Goal: Information Seeking & Learning: Learn about a topic

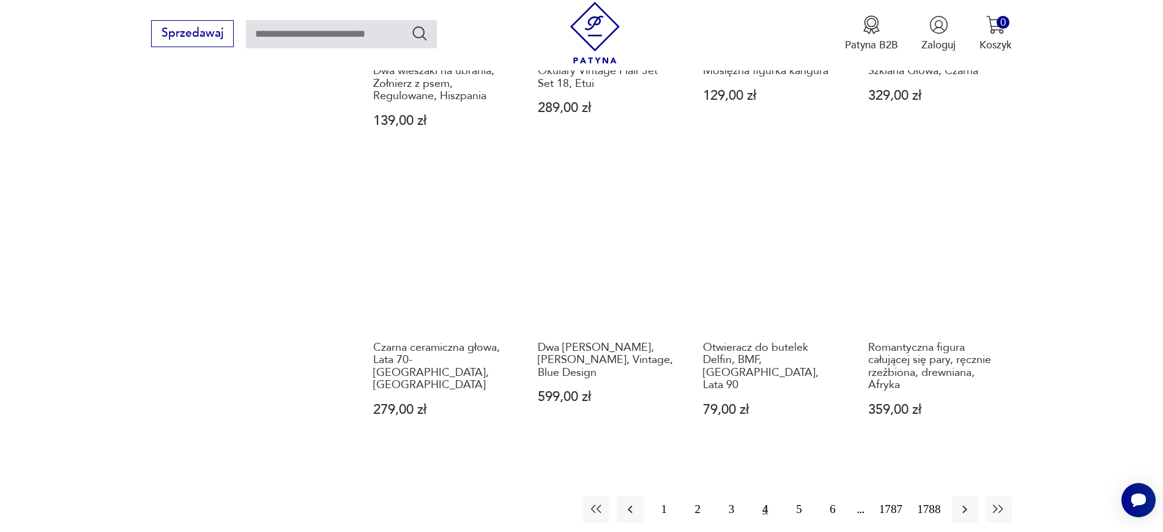
scroll to position [1102, 0]
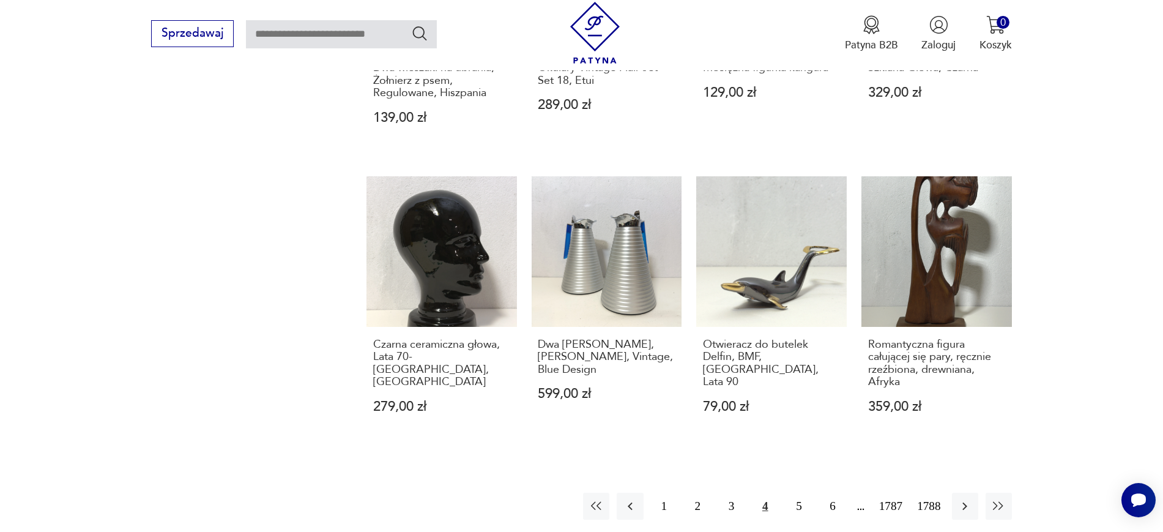
drag, startPoint x: 620, startPoint y: 507, endPoint x: 961, endPoint y: 459, distance: 344.7
drag, startPoint x: 693, startPoint y: 341, endPoint x: 716, endPoint y: 368, distance: 36.0
copy h3 "Otwieracz do butelek Delfin, BMF, Niemcy, Lata 90"
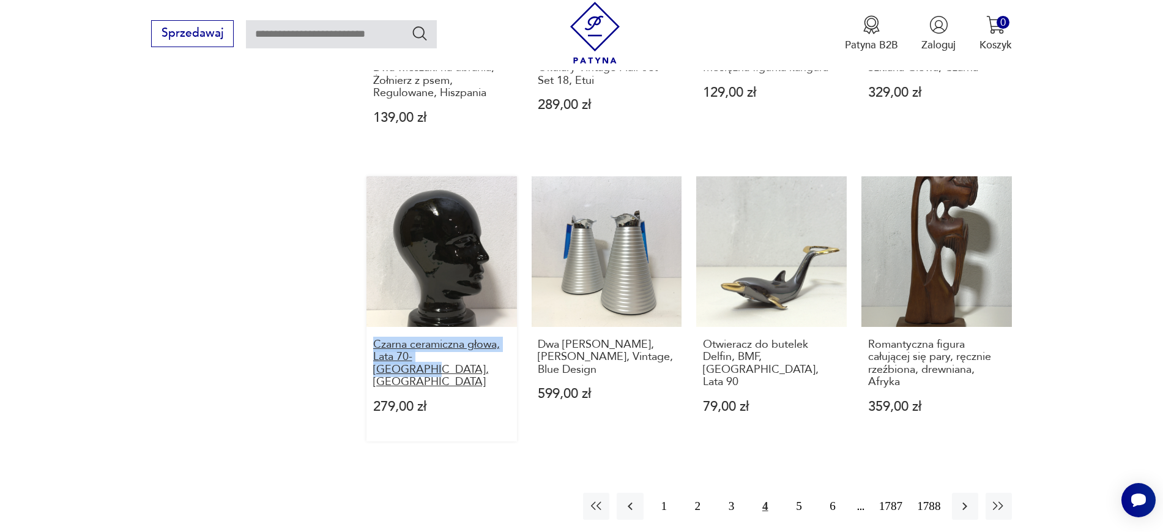
drag, startPoint x: 358, startPoint y: 346, endPoint x: 489, endPoint y: 355, distance: 131.3
copy h3 "Czarna ceramiczna głowa, Lata 70-te, Niemcy"
click at [726, 498] on button "3" at bounding box center [731, 505] width 26 height 26
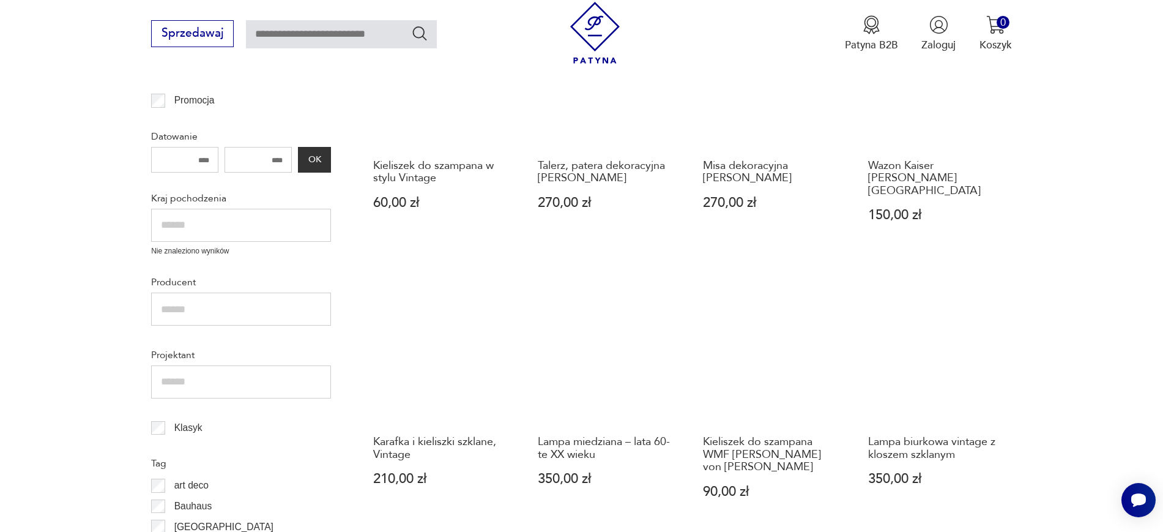
scroll to position [452, 0]
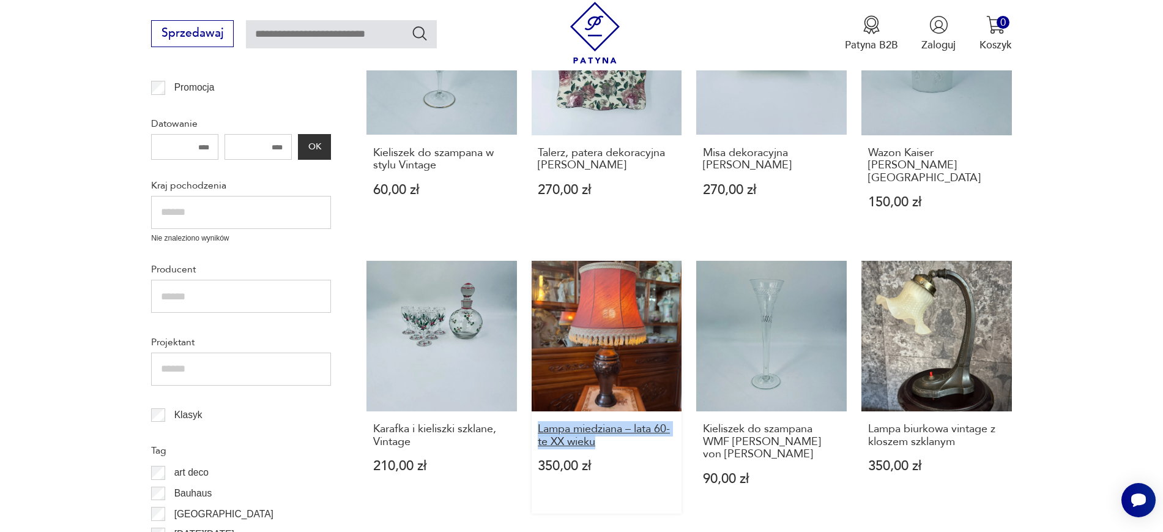
drag, startPoint x: 530, startPoint y: 415, endPoint x: 600, endPoint y: 426, distance: 70.0
click at [600, 426] on div "Kieliszek do szampana w stylu Vintage 60,00 zł Talerz, patera dekoracyjna Rosal…" at bounding box center [688, 519] width 645 height 1069
copy h3 "Lampa miedziana – lata 60-te XX wieku"
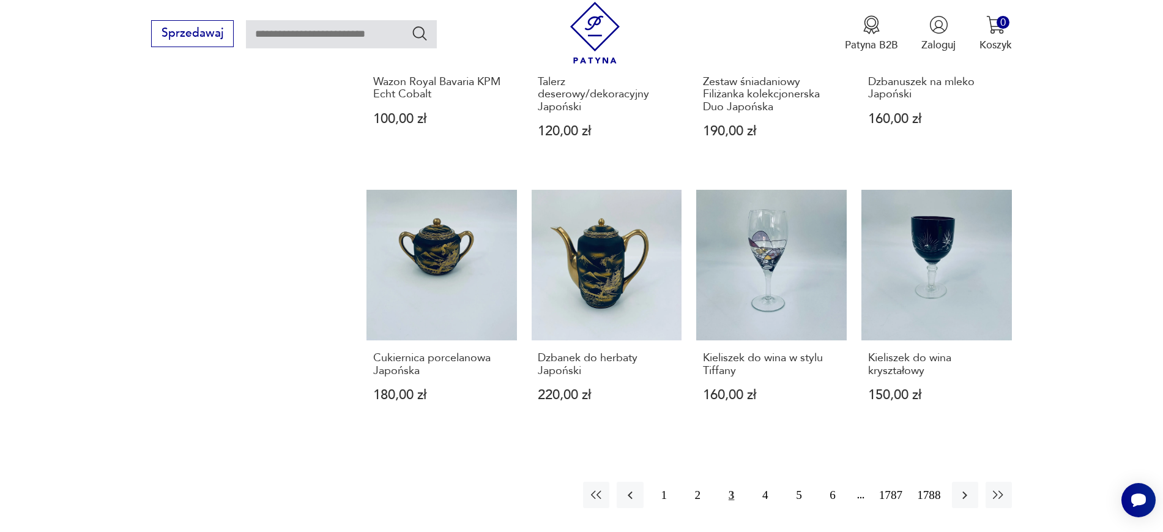
scroll to position [1091, 0]
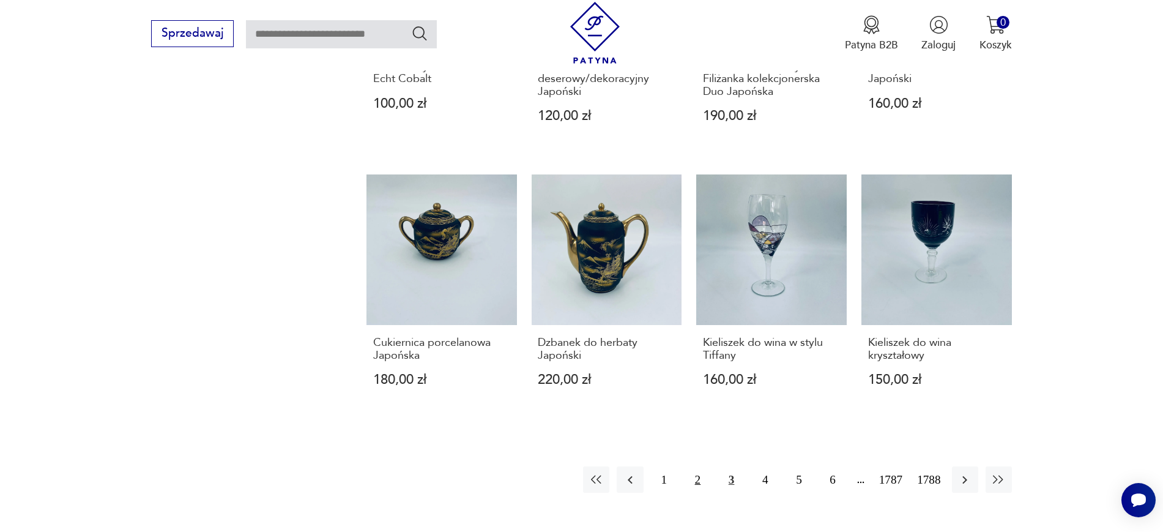
click at [704, 466] on button "2" at bounding box center [698, 479] width 26 height 26
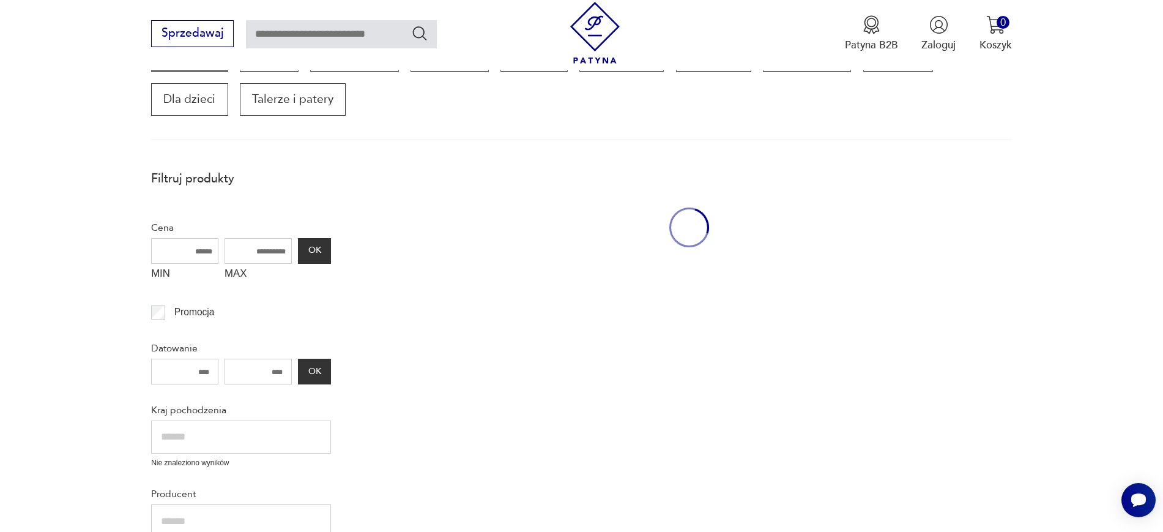
scroll to position [207, 0]
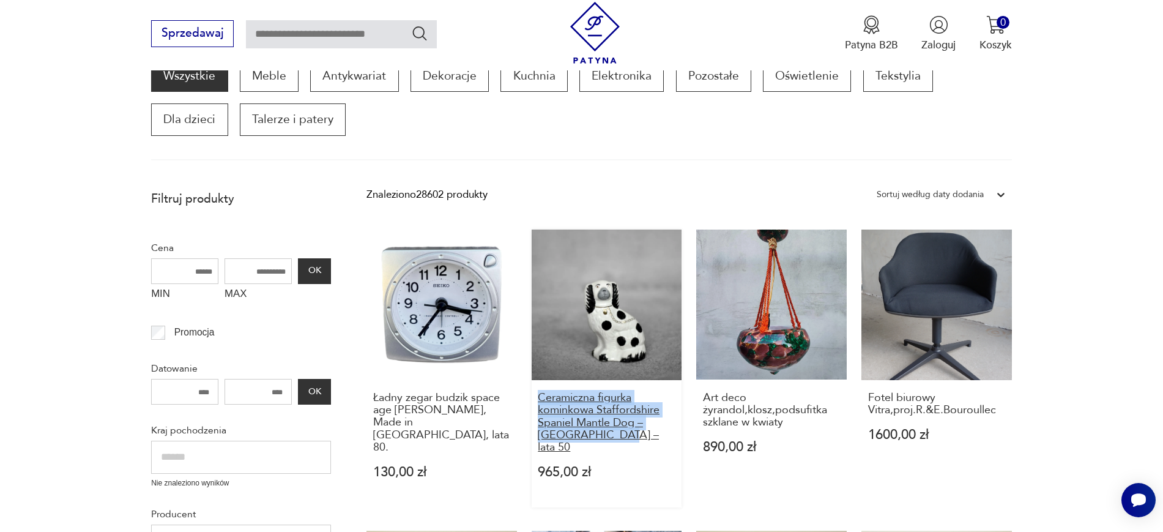
copy h3 "Ceramiczna figurka kominkowa Staffordshire Spaniel Mantle Dog – Anglia – lata 5"
drag, startPoint x: 526, startPoint y: 398, endPoint x: 612, endPoint y: 434, distance: 93.2
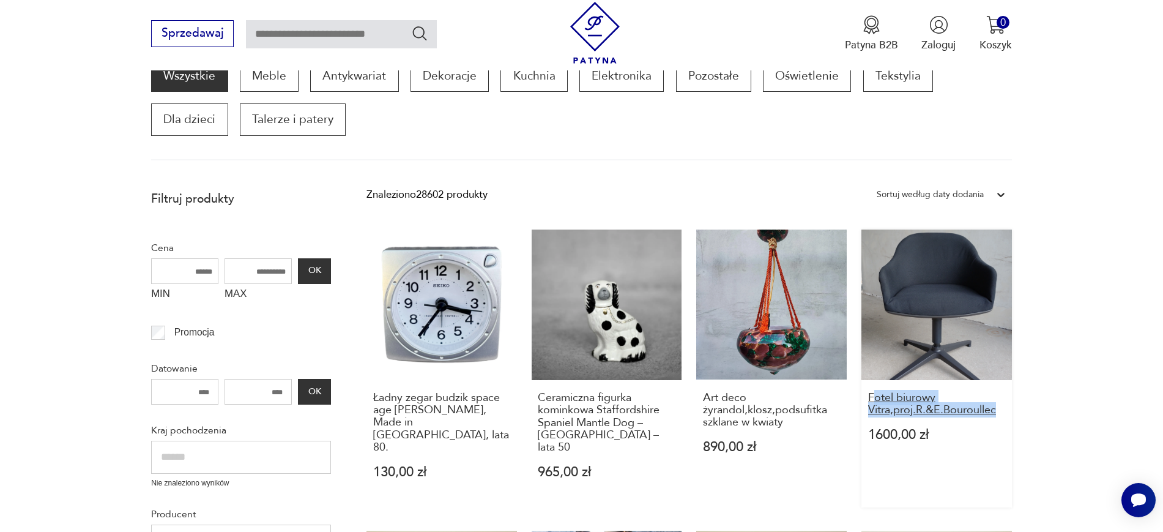
drag, startPoint x: 1068, startPoint y: 421, endPoint x: 872, endPoint y: 398, distance: 197.8
copy h3 "otel biurowy Vitra,proj.R.&E.Bouroullec"
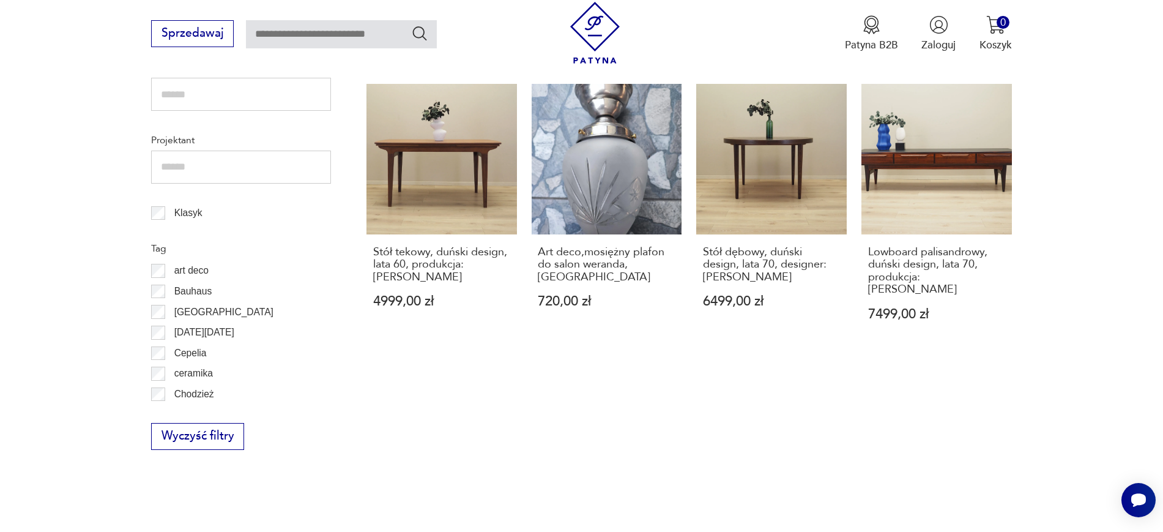
scroll to position [730, 0]
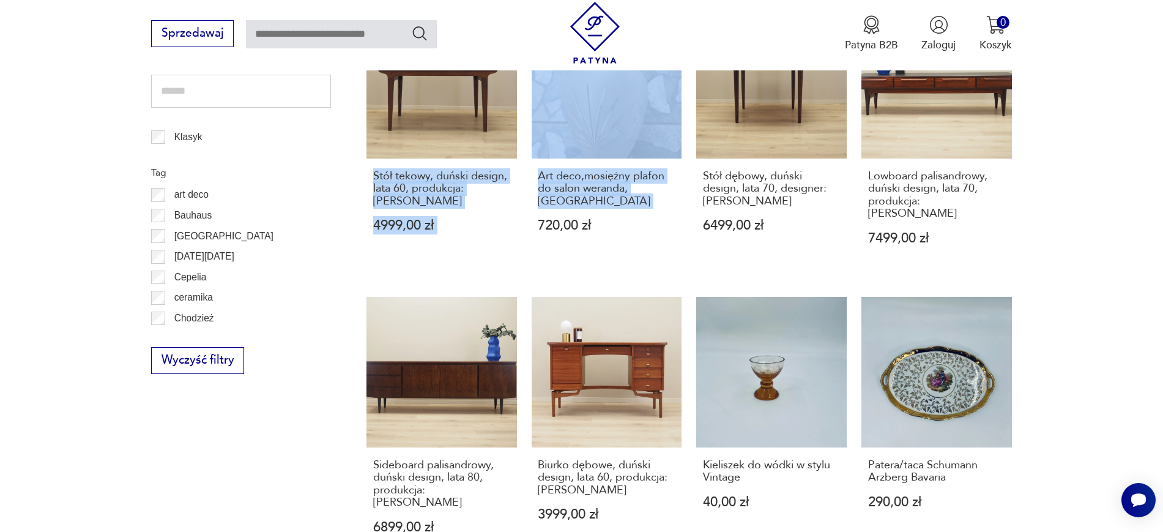
drag, startPoint x: 363, startPoint y: 163, endPoint x: 524, endPoint y: 193, distance: 164.3
click at [524, 193] on section "Filtruj produkty Cena MIN MAX OK Promocja Datowanie OK Kraj pochodzenia Nie zna…" at bounding box center [581, 317] width 1163 height 1313
copy div "Stół tekowy, duński design, lata 60, produkcja: Dania 4999,00 zł Art deco,mosię…"
click at [1051, 208] on section "Filtruj produkty Cena MIN MAX OK Promocja Datowanie OK Kraj pochodzenia Nie zna…" at bounding box center [581, 317] width 1163 height 1313
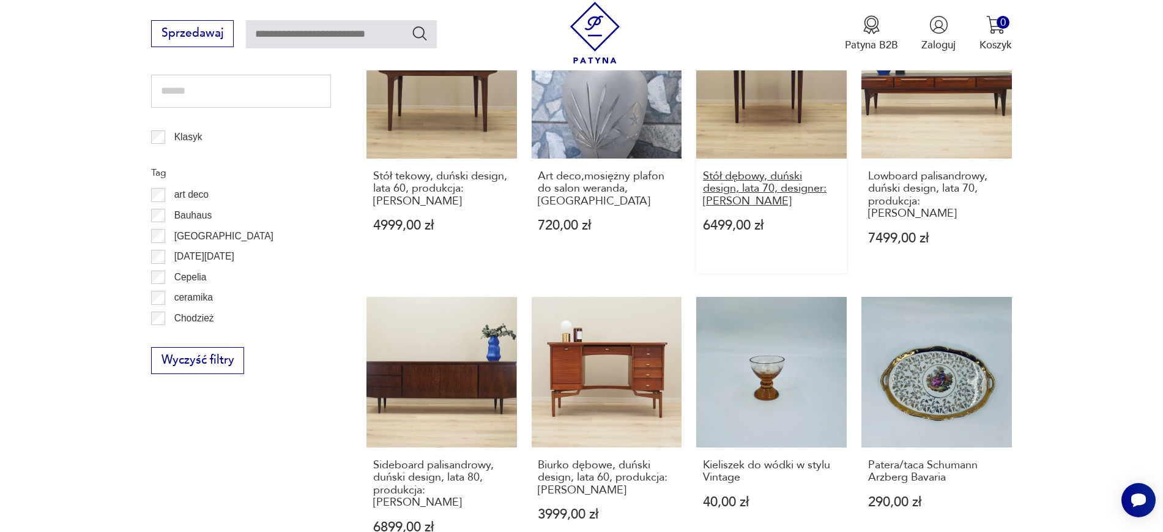
drag, startPoint x: 686, startPoint y: 159, endPoint x: 778, endPoint y: 193, distance: 97.7
click at [778, 193] on div "Ładny zegar budzik space age Seiko, Made in Japan, lata 80. 130,00 zł Ceramiczn…" at bounding box center [688, 266] width 645 height 1119
click at [1050, 204] on section "Filtruj produkty Cena MIN MAX OK Promocja Datowanie OK Kraj pochodzenia Nie zna…" at bounding box center [581, 317] width 1163 height 1313
drag, startPoint x: 693, startPoint y: 166, endPoint x: 781, endPoint y: 185, distance: 90.7
click at [781, 185] on div "Ładny zegar budzik space age Seiko, Made in Japan, lata 80. 130,00 zł Ceramiczn…" at bounding box center [688, 266] width 645 height 1119
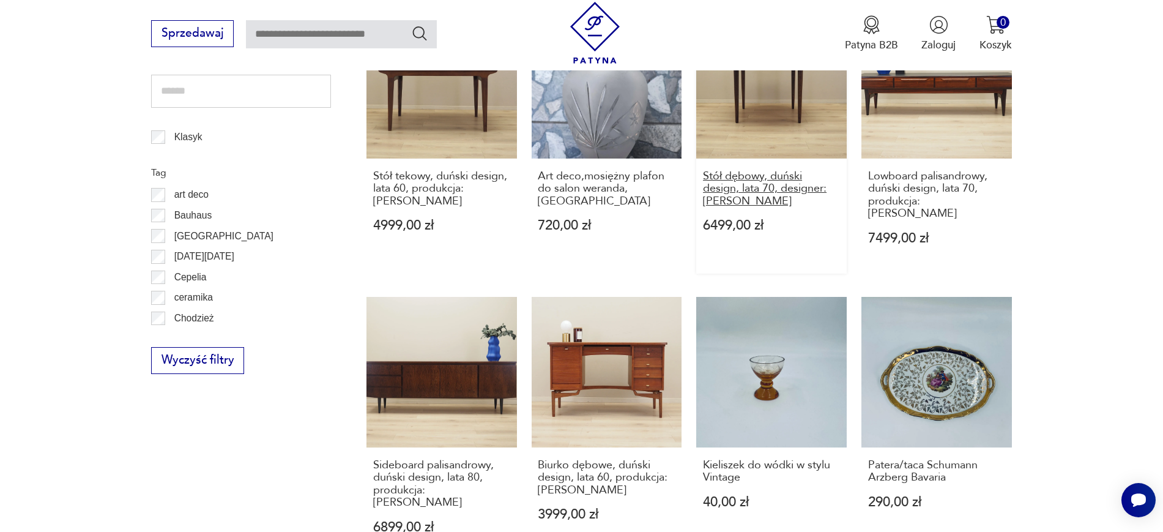
copy h3 "Stół dębowy, duński design, lata 70, designer: Kai Kristiansen"
drag, startPoint x: 1045, startPoint y: 184, endPoint x: 864, endPoint y: 164, distance: 182.2
click at [864, 164] on section "Filtruj produkty Cena MIN MAX OK Promocja Datowanie OK Kraj pochodzenia Nie zna…" at bounding box center [581, 317] width 1163 height 1313
copy h3 "Lowboard palisandrowy, duński design, lata 70, produkcja: Dania"
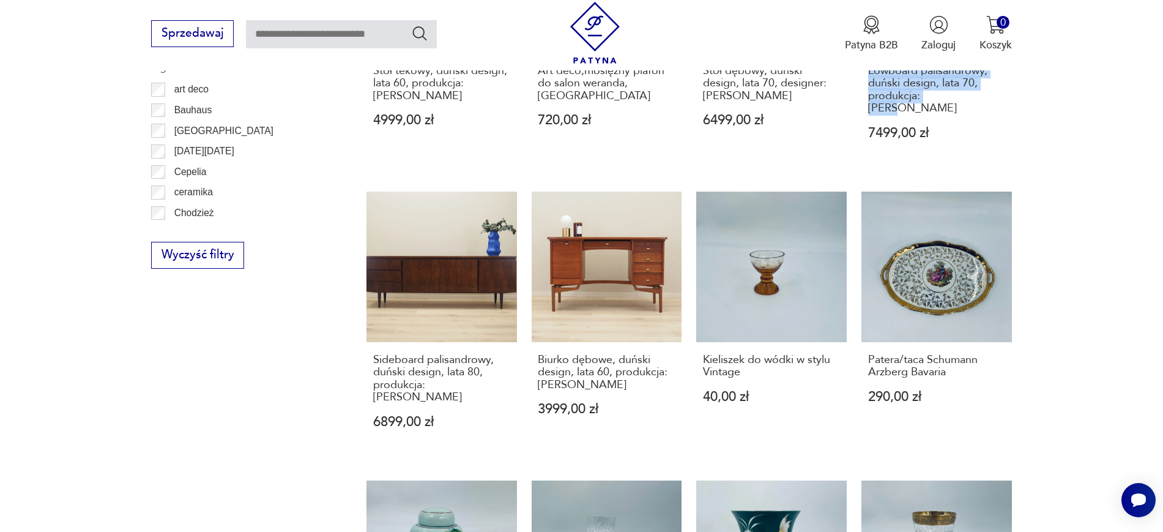
scroll to position [881, 0]
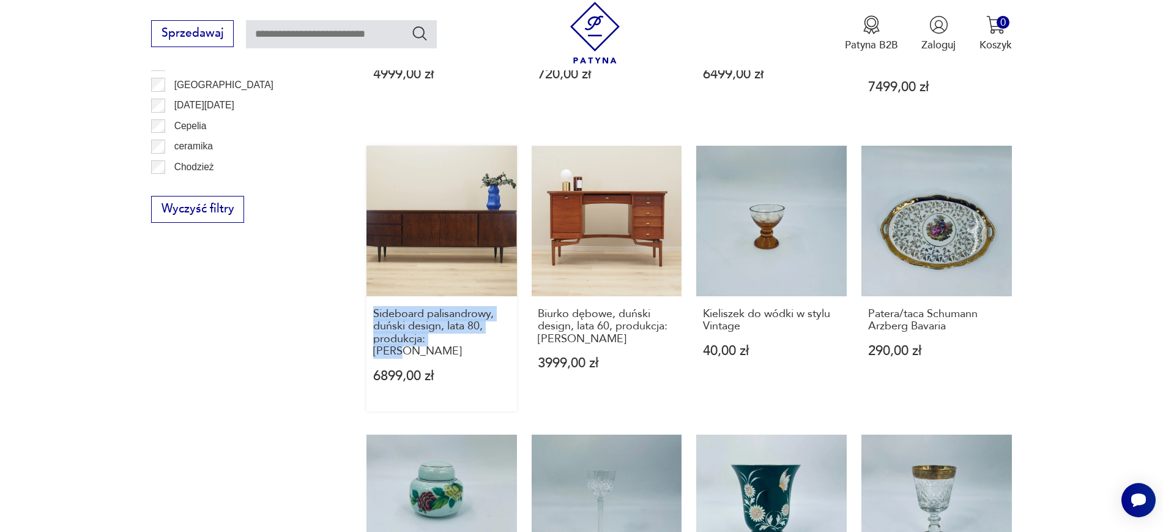
drag, startPoint x: 358, startPoint y: 288, endPoint x: 476, endPoint y: 321, distance: 122.0
click at [476, 321] on section "Filtruj produkty Cena MIN MAX OK Promocja Datowanie OK Kraj pochodzenia Nie zna…" at bounding box center [581, 166] width 1163 height 1313
copy h3 "Sideboard palisandrowy, duński design, lata 80, produkcja: Dania"
click at [524, 280] on div "Ładny zegar budzik space age Seiko, Made in Japan, lata 80. 130,00 zł Ceramiczn…" at bounding box center [688, 115] width 645 height 1119
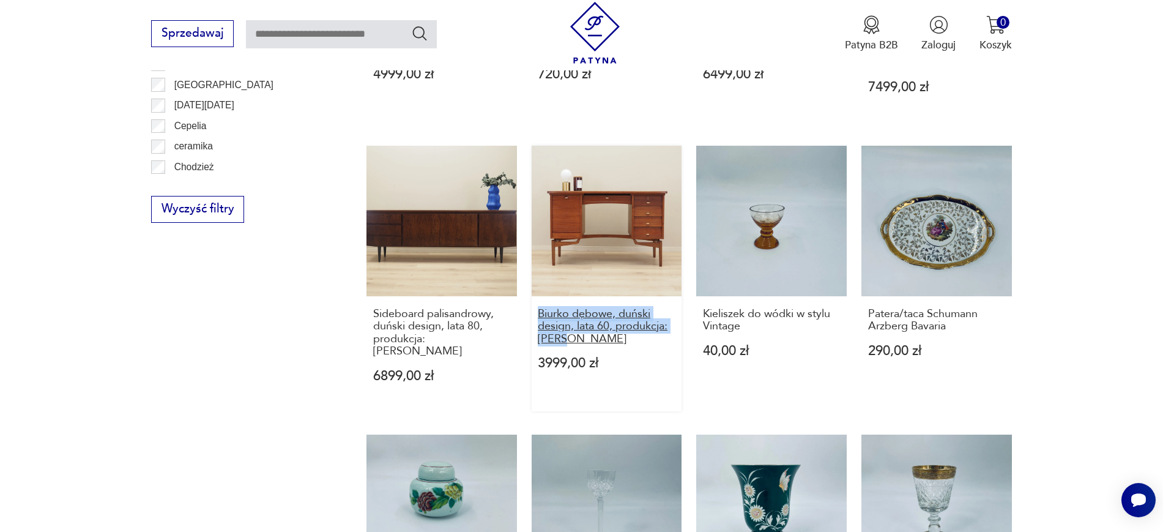
copy h3 "Biurko dębowe, duński design, lata 60, produkcja: Dania"
drag, startPoint x: 529, startPoint y: 292, endPoint x: 576, endPoint y: 311, distance: 51.6
click at [576, 311] on div "Ładny zegar budzik space age Seiko, Made in Japan, lata 80. 130,00 zł Ceramiczn…" at bounding box center [688, 115] width 645 height 1119
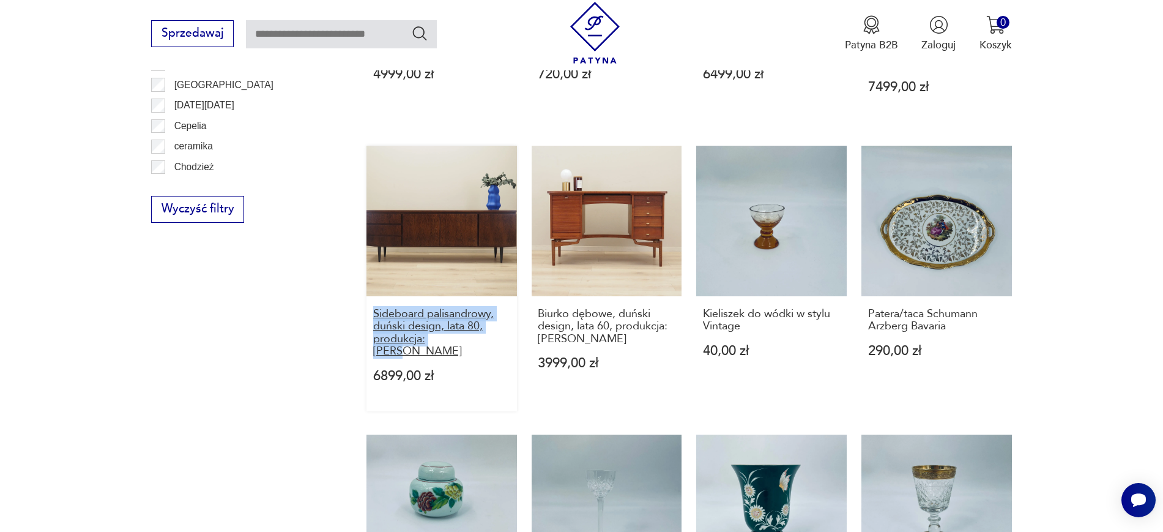
drag, startPoint x: 357, startPoint y: 289, endPoint x: 460, endPoint y: 313, distance: 106.0
click at [460, 313] on section "Filtruj produkty Cena MIN MAX OK Promocja Datowanie OK Kraj pochodzenia Nie zna…" at bounding box center [581, 166] width 1163 height 1313
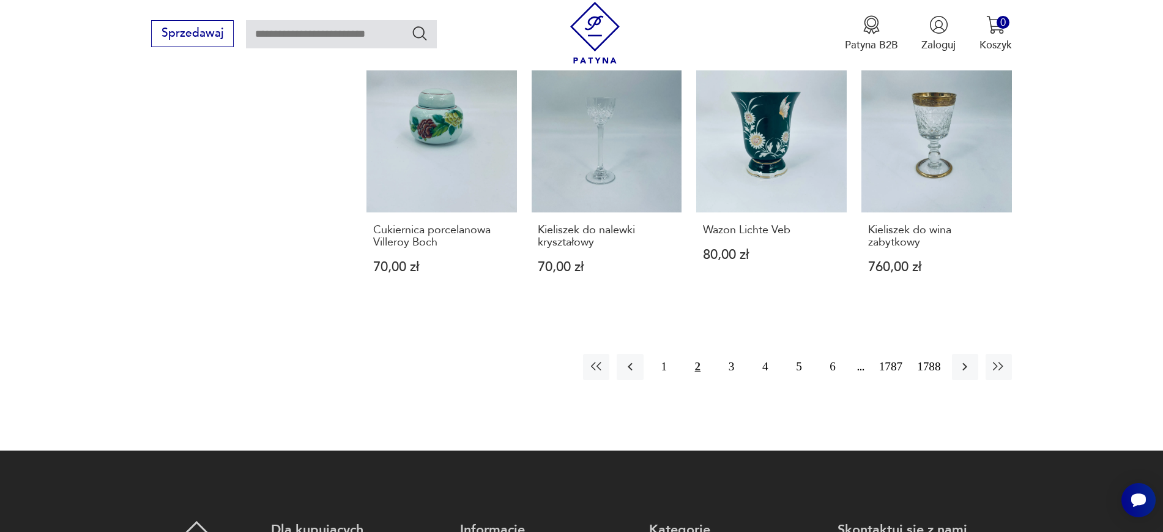
scroll to position [1304, 0]
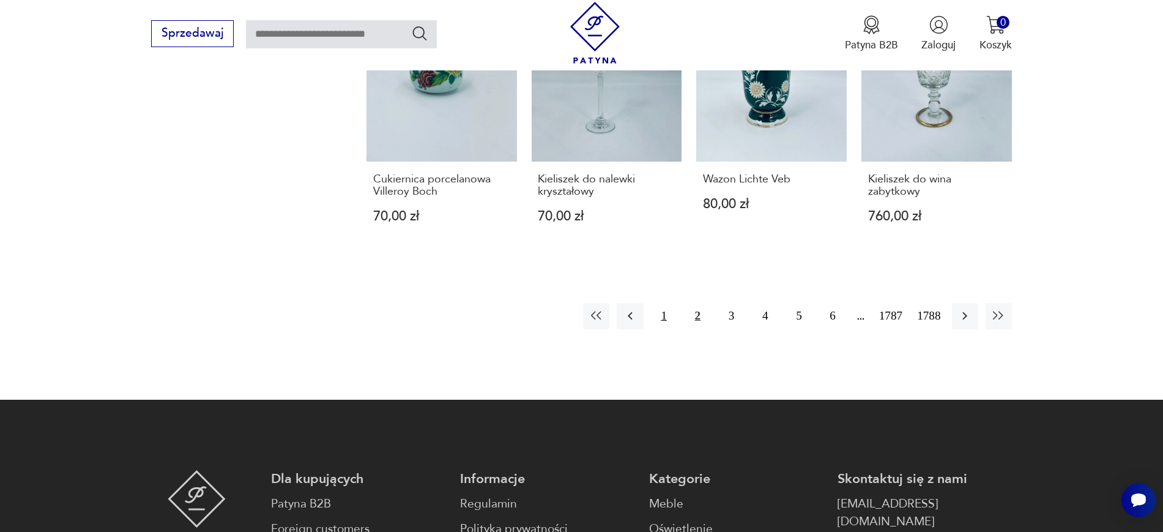
click at [669, 303] on button "1" at bounding box center [664, 316] width 26 height 26
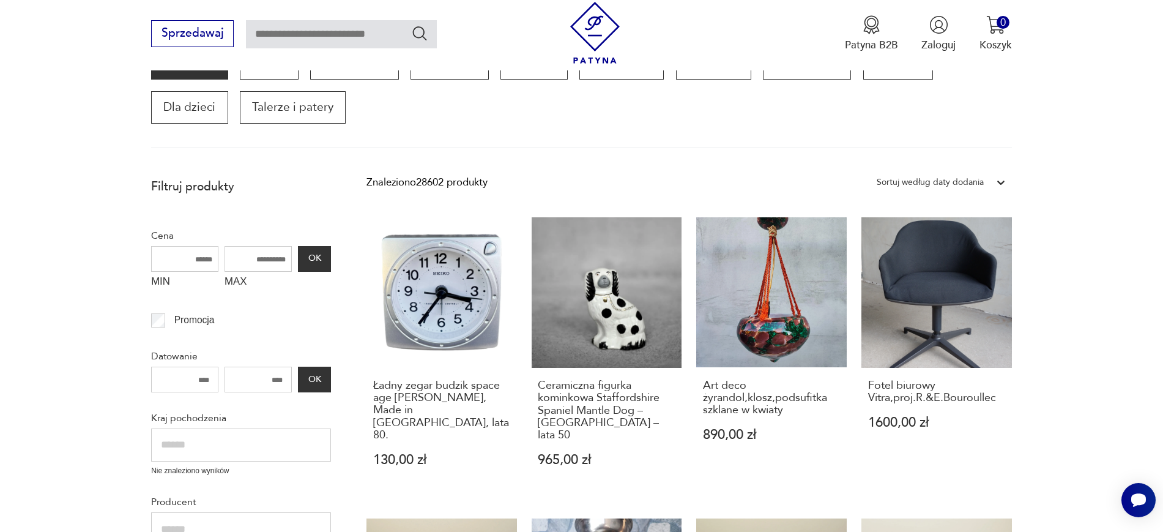
scroll to position [207, 0]
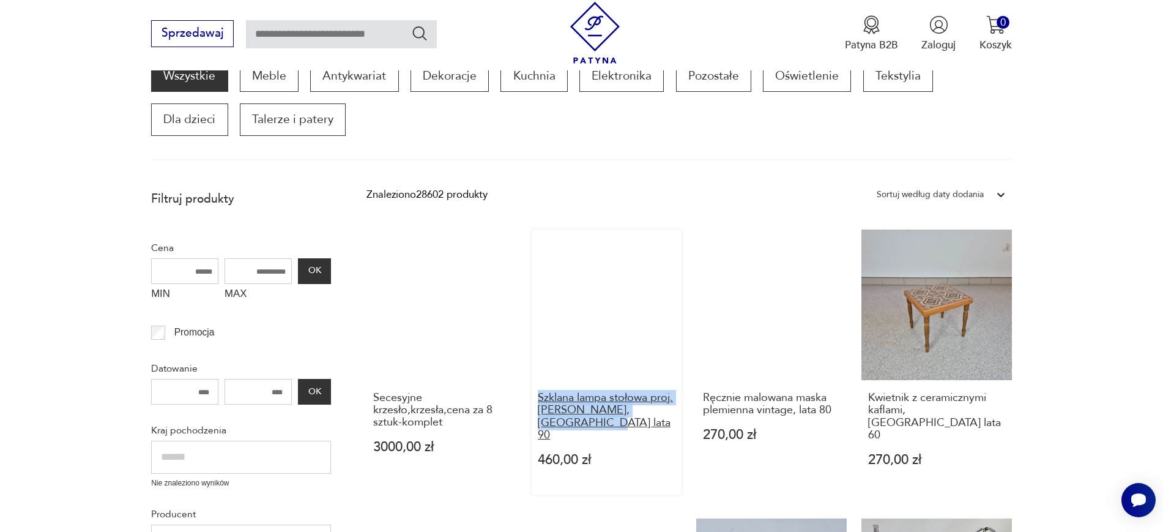
drag, startPoint x: 525, startPoint y: 392, endPoint x: 587, endPoint y: 423, distance: 69.2
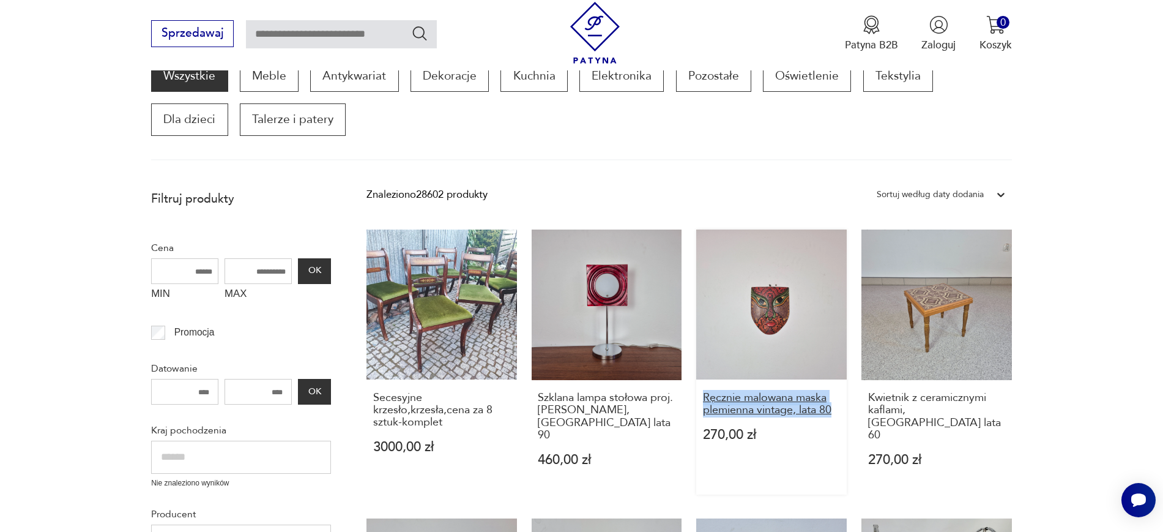
drag, startPoint x: 689, startPoint y: 393, endPoint x: 838, endPoint y: 405, distance: 149.1
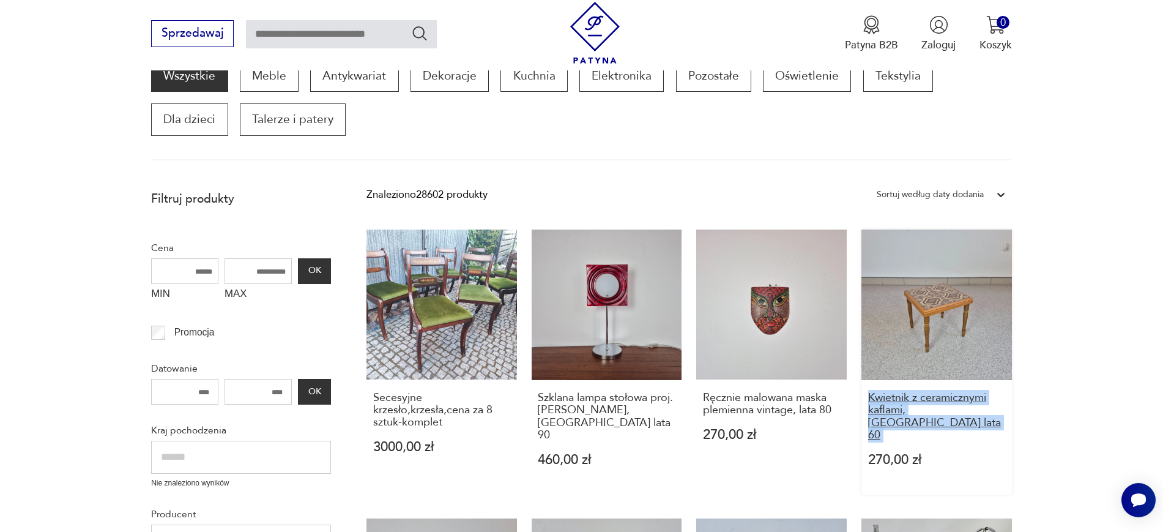
drag, startPoint x: 1030, startPoint y: 420, endPoint x: 877, endPoint y: 398, distance: 153.8
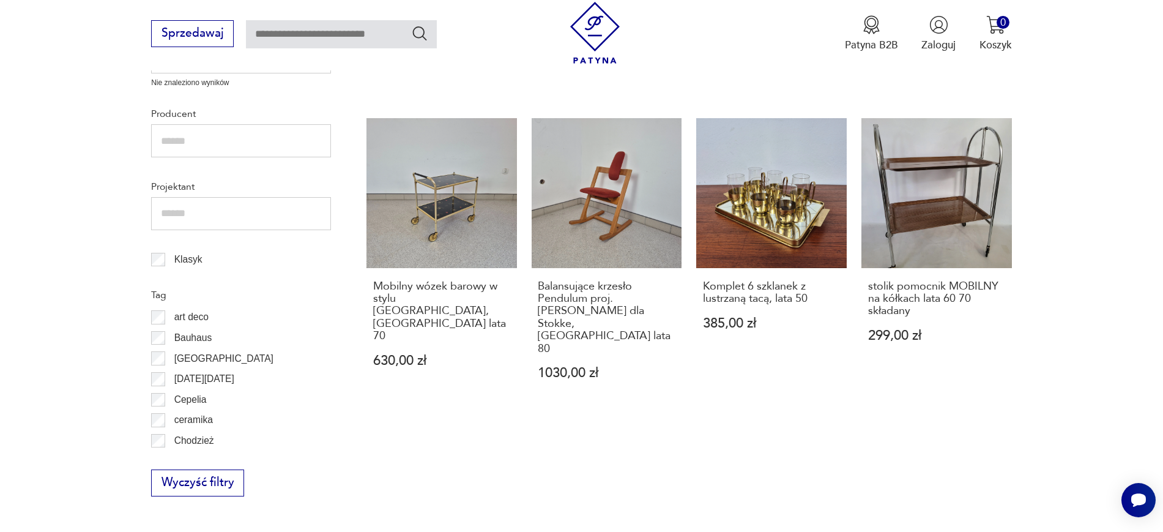
scroll to position [656, 0]
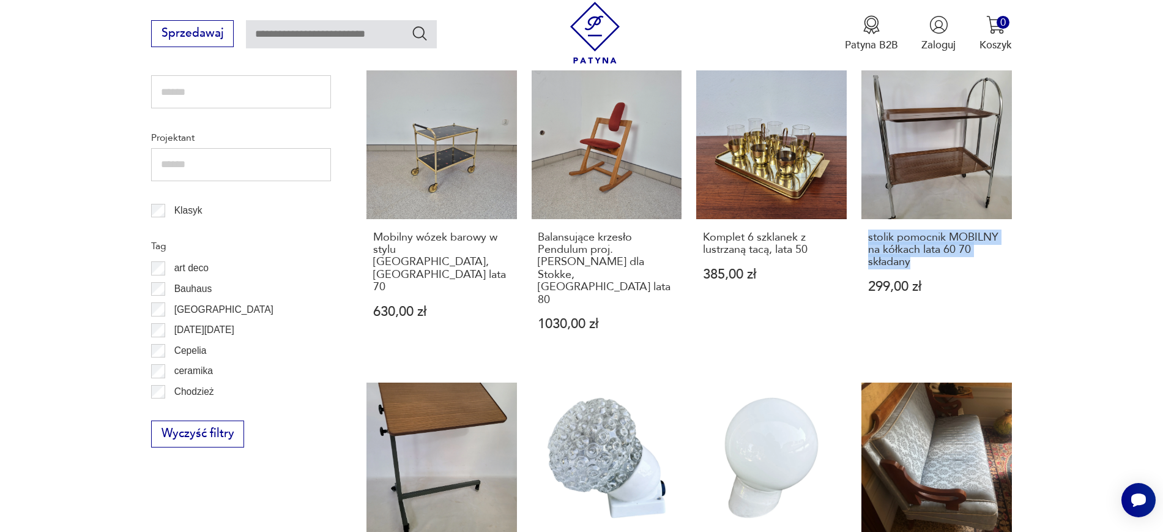
drag, startPoint x: 1032, startPoint y: 249, endPoint x: 854, endPoint y: 228, distance: 179.3
click at [854, 228] on section "Filtruj produkty Cena MIN MAX OK Promocja Datowanie OK Kraj pochodzenia Nie zna…" at bounding box center [581, 409] width 1163 height 1350
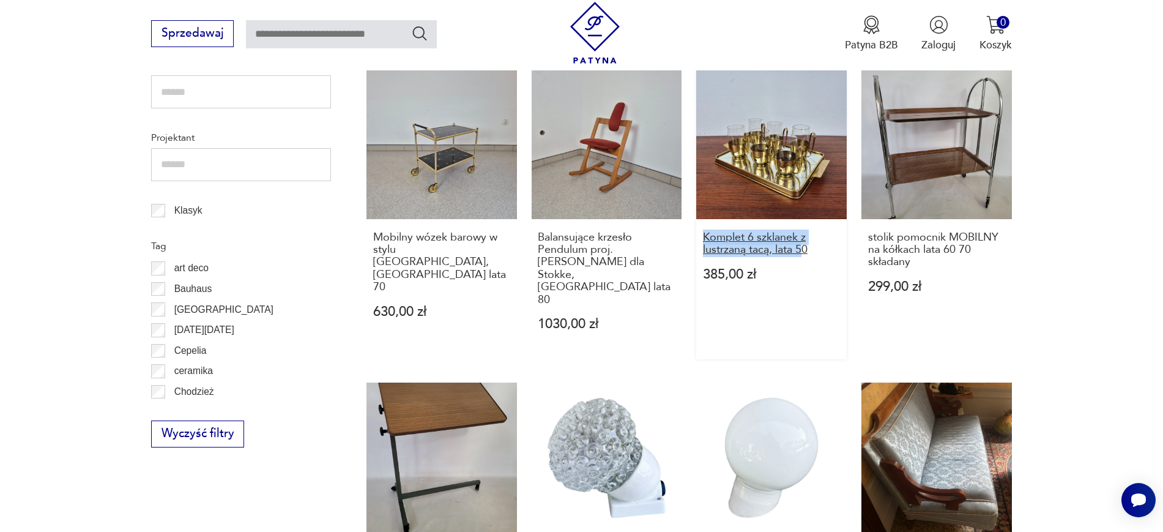
drag, startPoint x: 694, startPoint y: 227, endPoint x: 806, endPoint y: 239, distance: 113.2
click at [806, 239] on div "Secesyjne krzesło,krzesła,cena za 8 sztuk-komplet 3000,00 zł Szklana lampa stoł…" at bounding box center [688, 358] width 645 height 1156
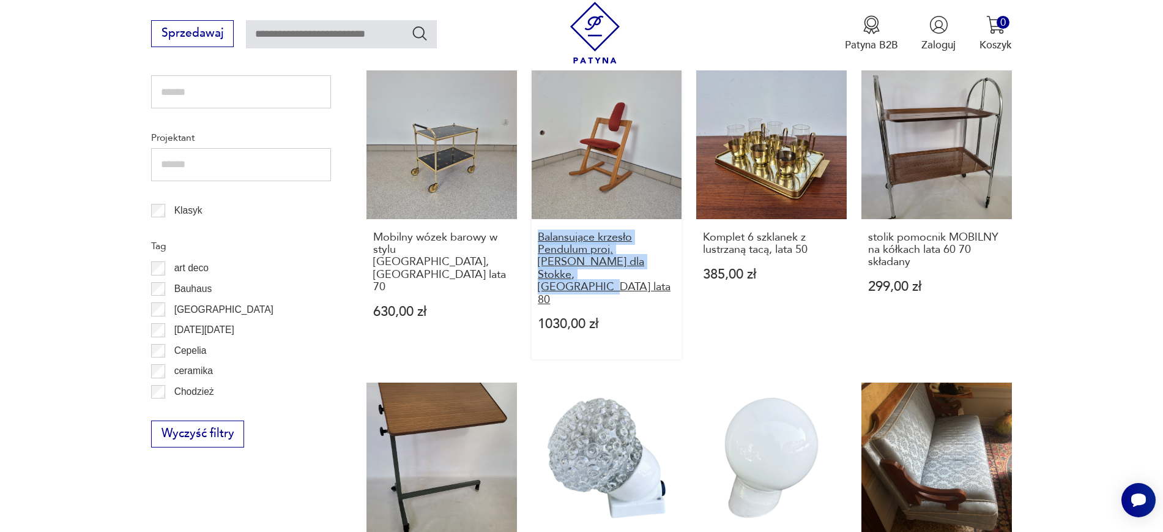
drag, startPoint x: 529, startPoint y: 219, endPoint x: 566, endPoint y: 266, distance: 60.0
click at [566, 266] on div "Secesyjne krzesło,krzesła,cena za 8 sztuk-komplet 3000,00 zł Szklana lampa stoł…" at bounding box center [688, 358] width 645 height 1156
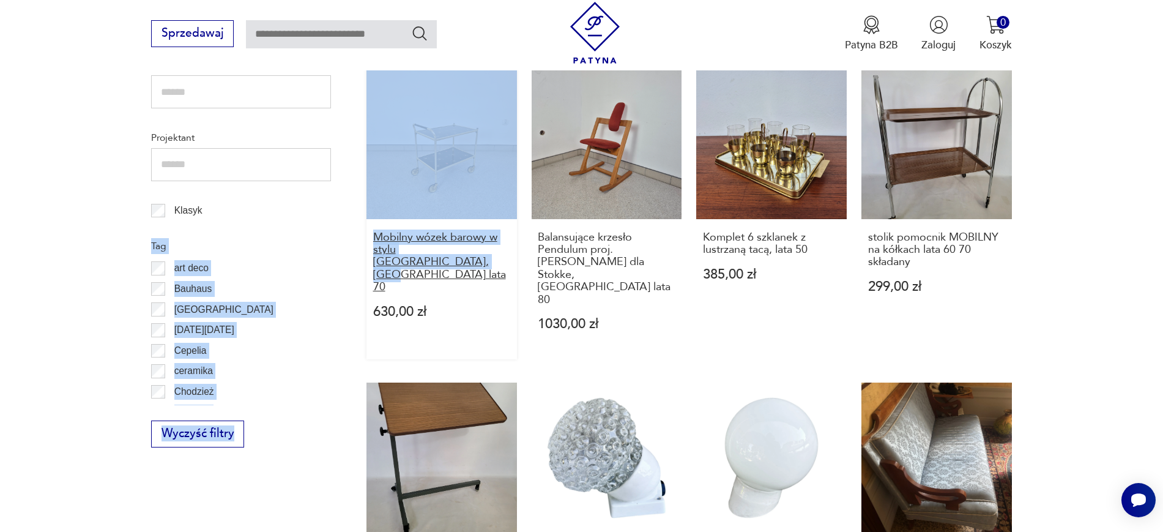
drag, startPoint x: 347, startPoint y: 219, endPoint x: 429, endPoint y: 249, distance: 86.7
click at [429, 249] on section "Filtruj produkty Cena MIN MAX OK Promocja Datowanie OK Kraj pochodzenia Nie zna…" at bounding box center [581, 409] width 1163 height 1350
click at [35, 306] on section "Filtruj produkty Cena MIN MAX OK Promocja Datowanie OK Kraj pochodzenia Nie zna…" at bounding box center [581, 409] width 1163 height 1350
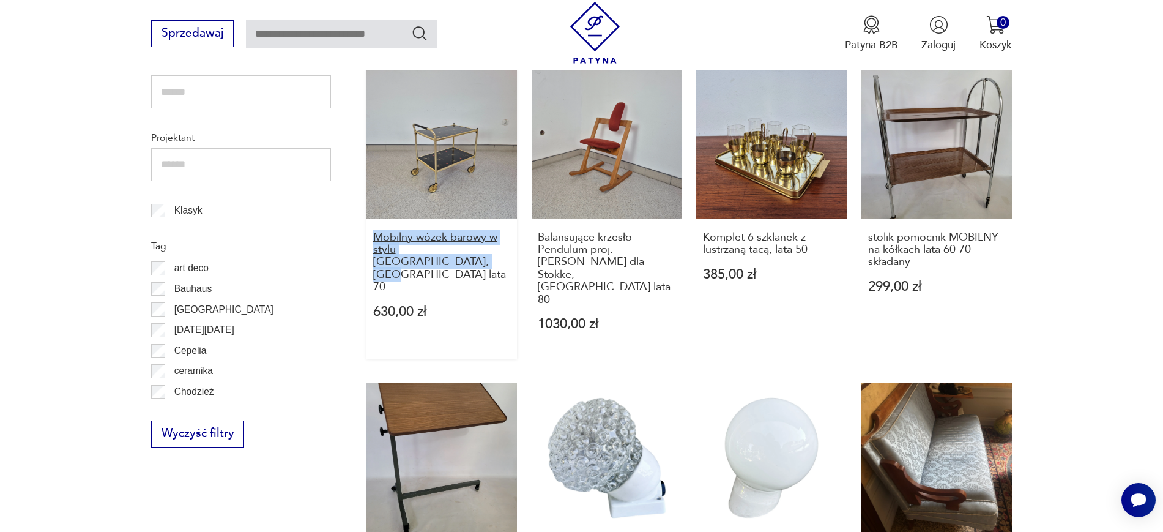
drag, startPoint x: 357, startPoint y: 218, endPoint x: 426, endPoint y: 250, distance: 75.5
click at [426, 250] on section "Filtruj produkty Cena MIN MAX OK Promocja Datowanie OK Kraj pochodzenia Nie zna…" at bounding box center [581, 409] width 1163 height 1350
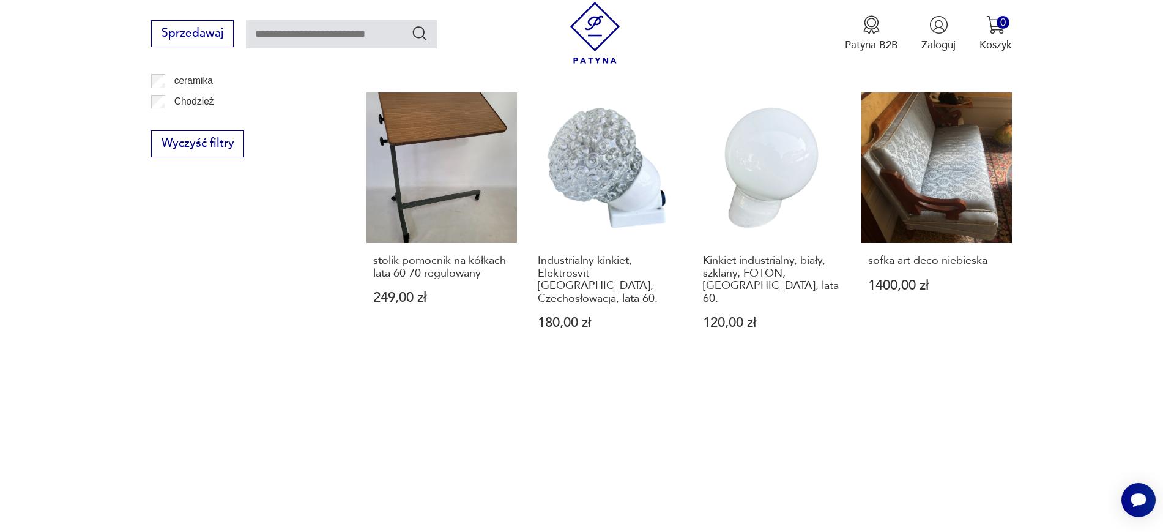
scroll to position [990, 0]
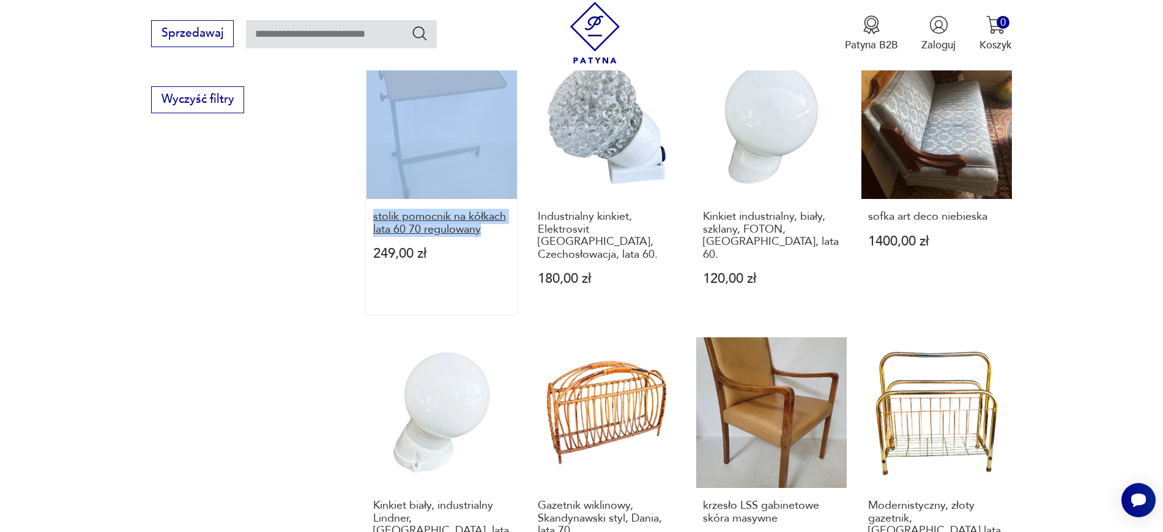
drag, startPoint x: 347, startPoint y: 174, endPoint x: 492, endPoint y: 193, distance: 146.2
click at [492, 193] on section "Filtruj produkty Cena MIN MAX OK Promocja Datowanie OK Kraj pochodzenia Nie zna…" at bounding box center [581, 75] width 1163 height 1350
click at [215, 243] on div "Filtruj produkty Cena MIN MAX OK Promocja Datowanie OK Kraj pochodzenia Nie zna…" at bounding box center [241, 44] width 180 height 1272
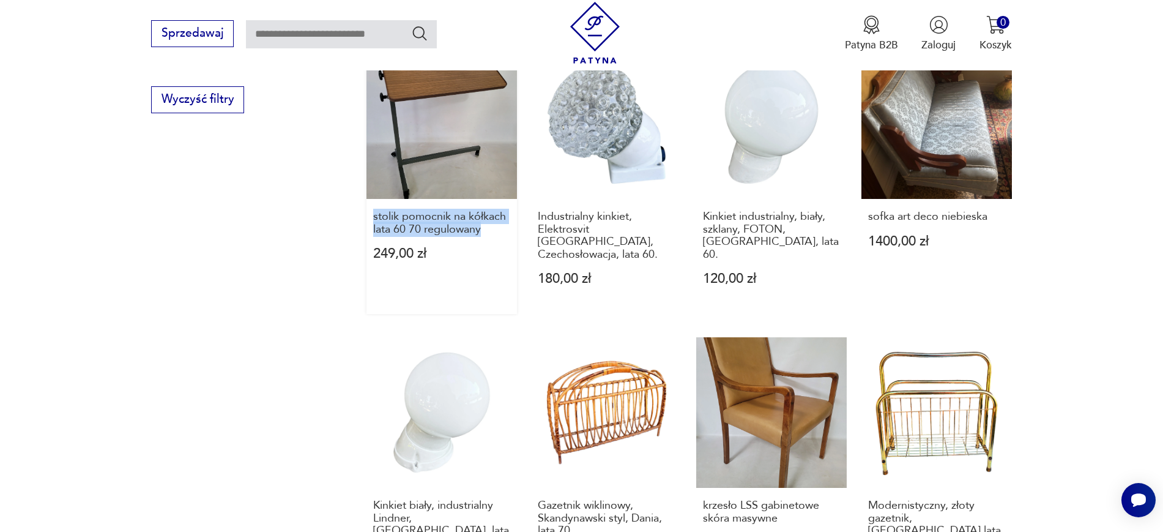
drag, startPoint x: 365, startPoint y: 179, endPoint x: 514, endPoint y: 201, distance: 151.0
click at [514, 201] on section "Filtruj produkty Cena MIN MAX OK Promocja Datowanie OK Kraj pochodzenia Nie zna…" at bounding box center [581, 75] width 1163 height 1350
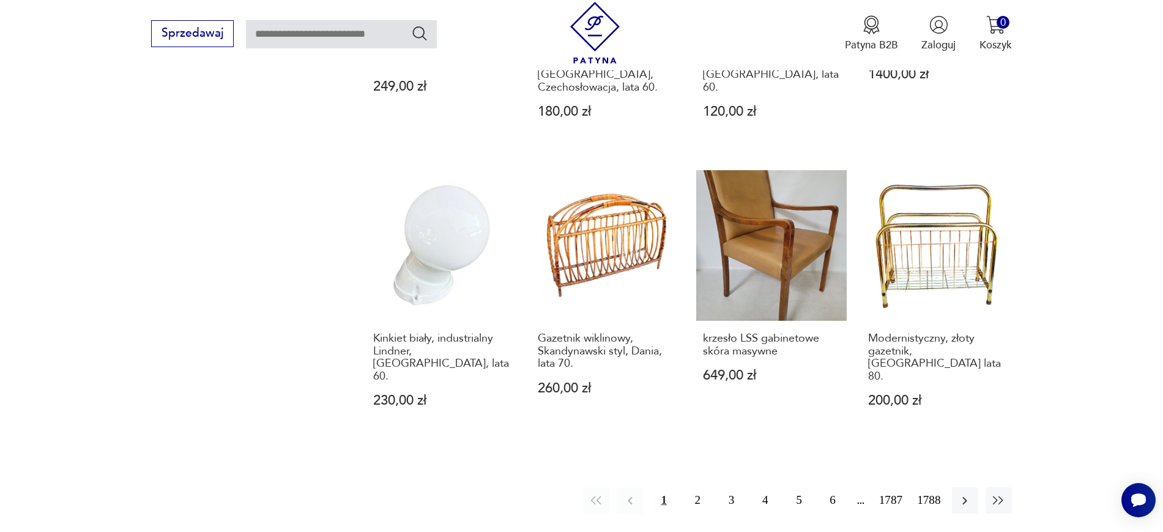
scroll to position [1165, 0]
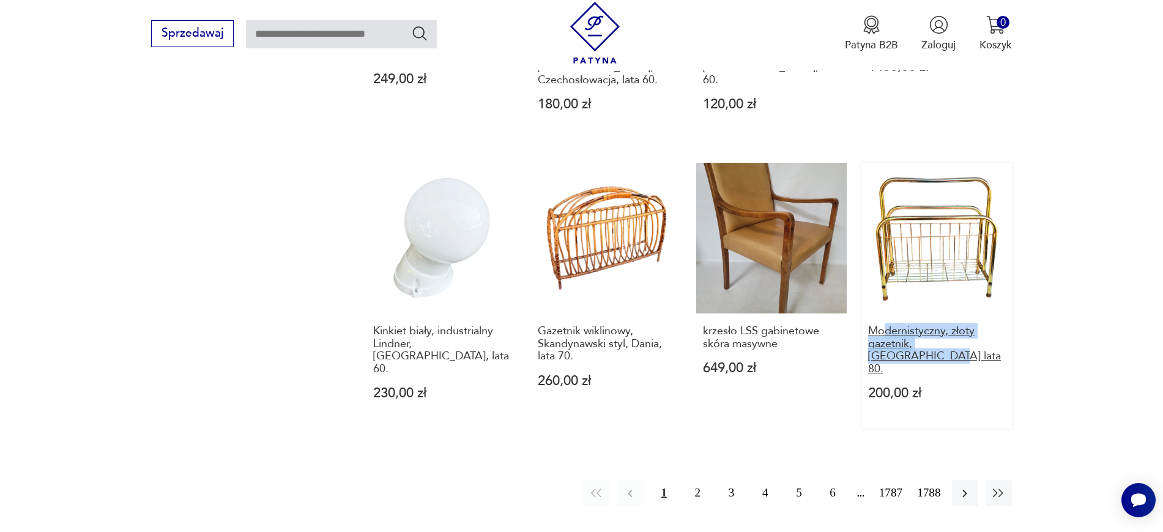
drag, startPoint x: 1049, startPoint y: 295, endPoint x: 882, endPoint y: 288, distance: 166.6
click at [967, 486] on icon "button" at bounding box center [964, 493] width 15 height 15
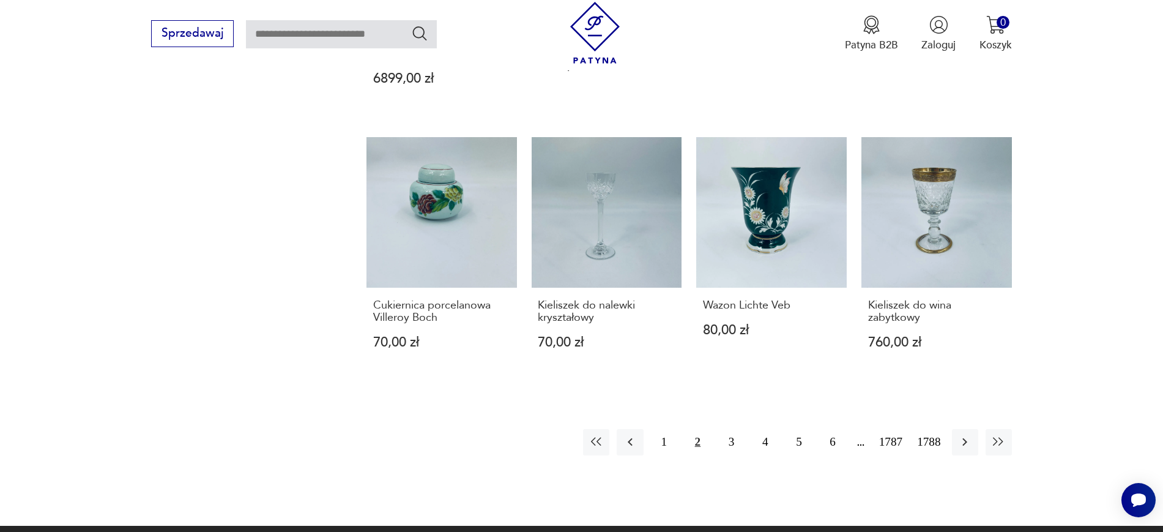
scroll to position [1186, 0]
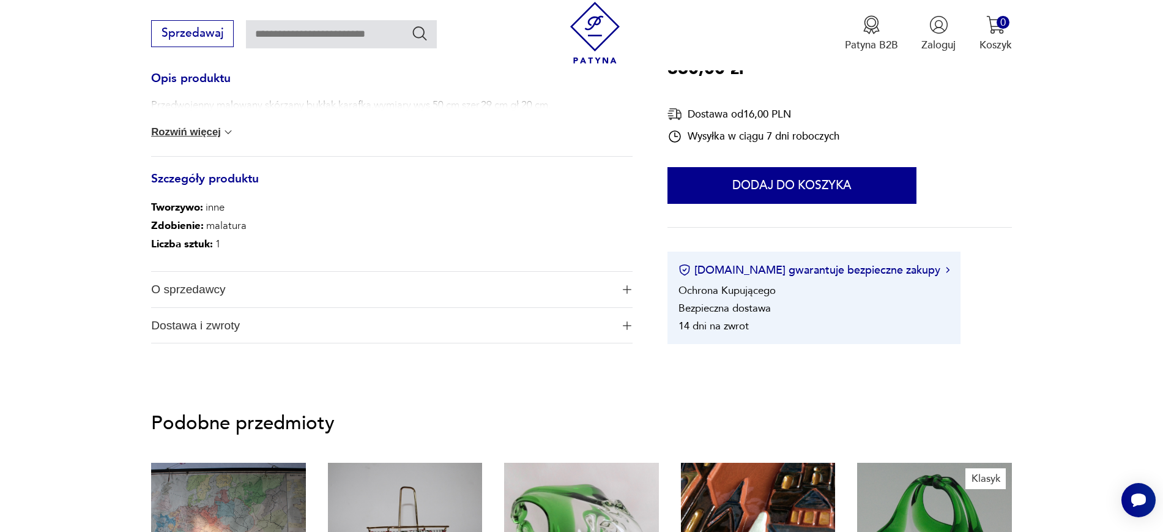
scroll to position [644, 0]
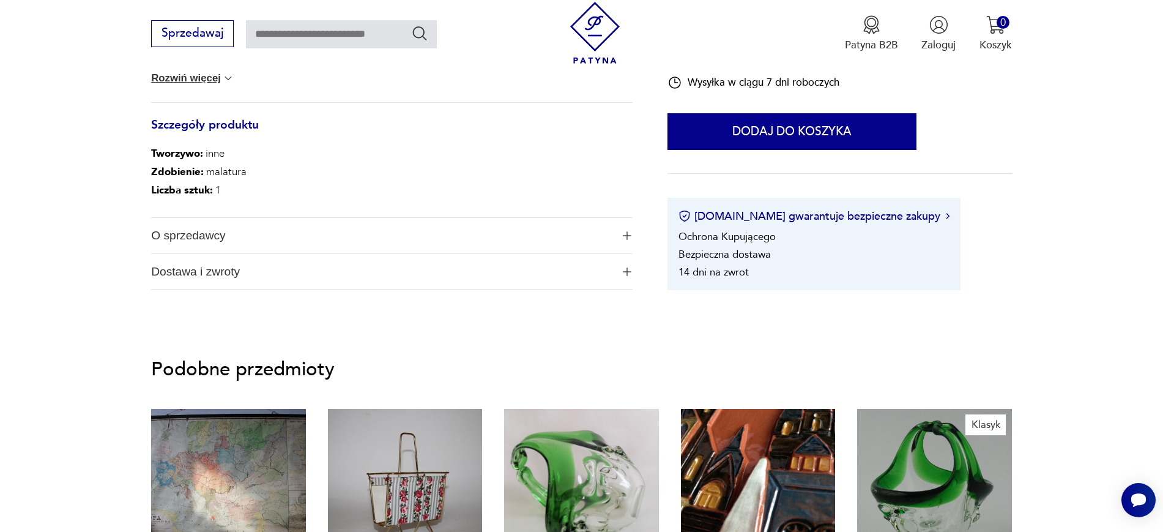
click at [218, 233] on span "O sprzedawcy" at bounding box center [381, 235] width 461 height 35
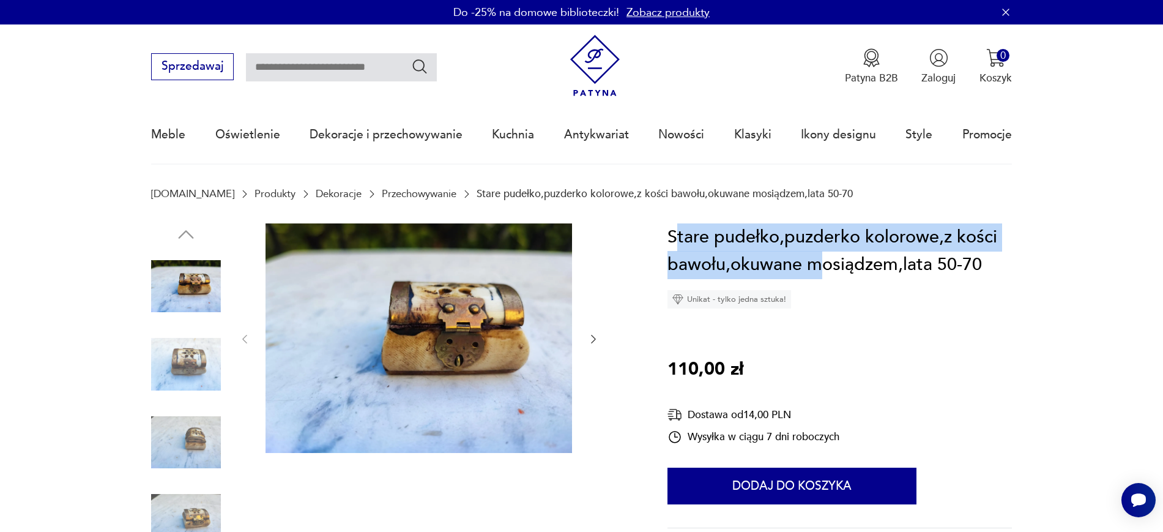
copy h1 "tare pudełko,puzderko kolorowe,z kości bawołu,okuwane m"
drag, startPoint x: 679, startPoint y: 240, endPoint x: 817, endPoint y: 254, distance: 139.0
click at [817, 254] on h1 "Stare pudełko,puzderko kolorowe,z kości bawołu,okuwane mosiądzem,lata 50-70" at bounding box center [839, 251] width 344 height 56
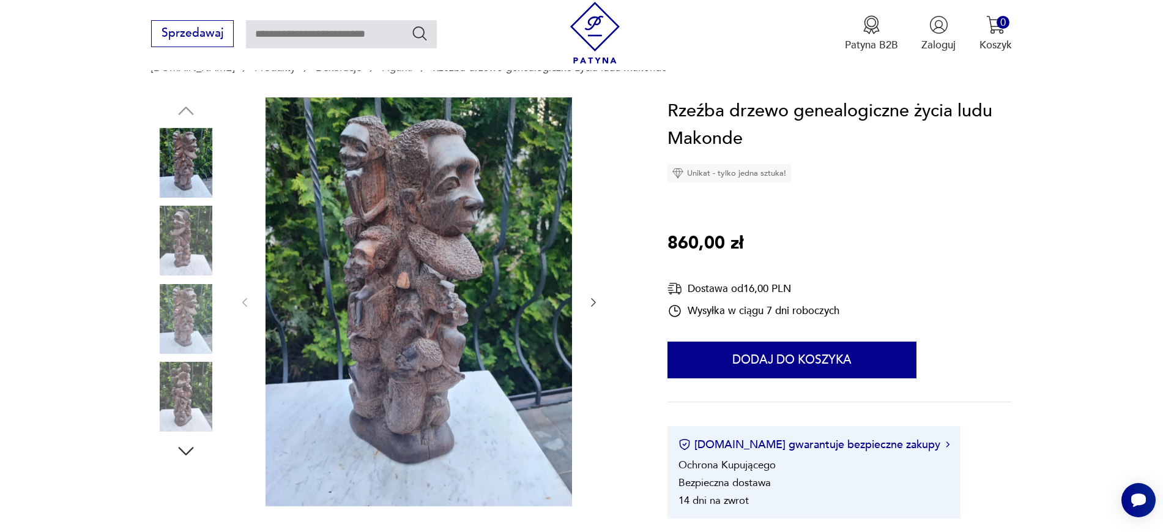
scroll to position [130, 0]
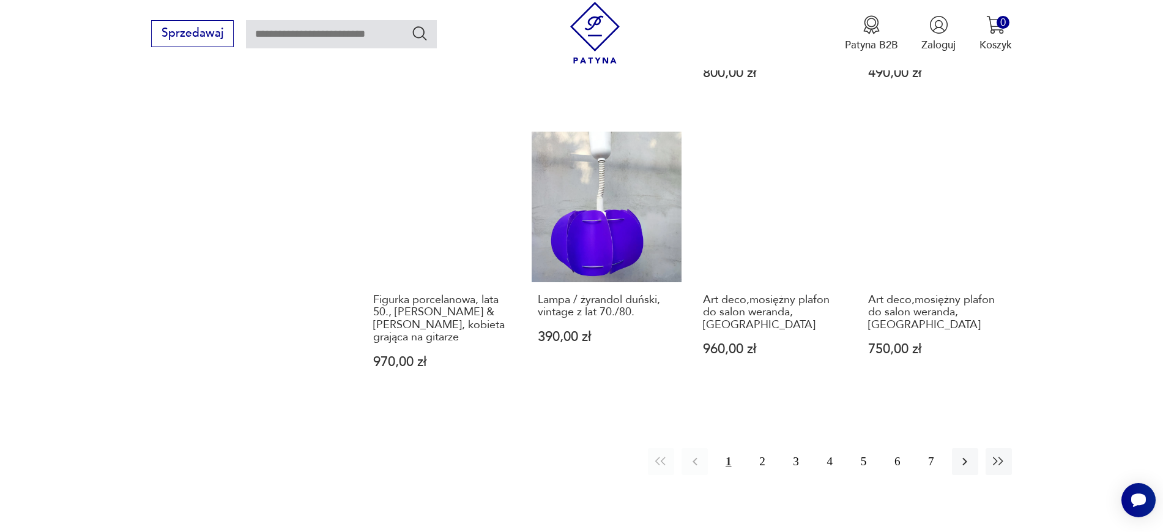
scroll to position [1306, 0]
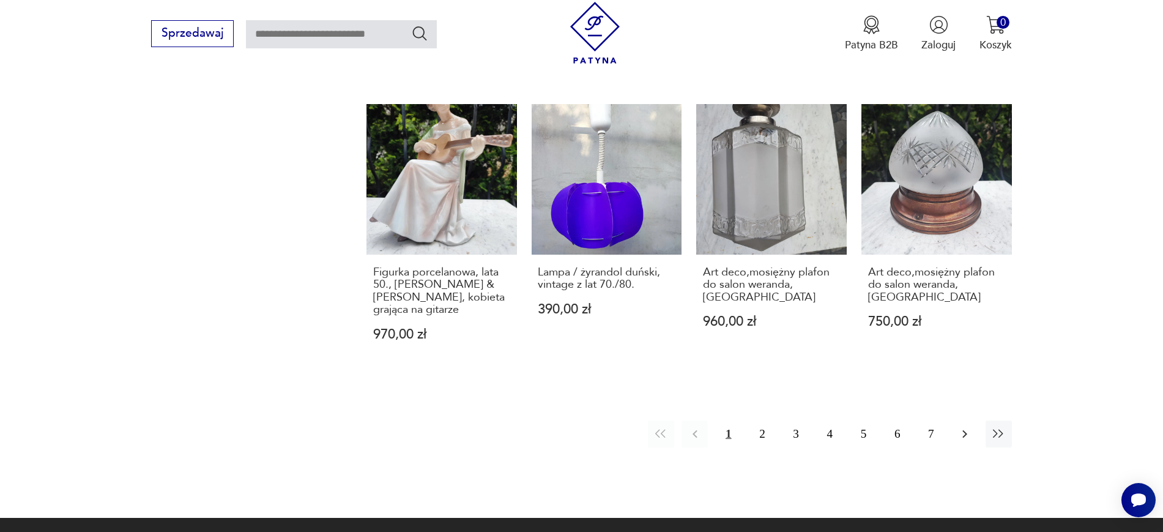
click at [952, 423] on button "button" at bounding box center [965, 433] width 26 height 26
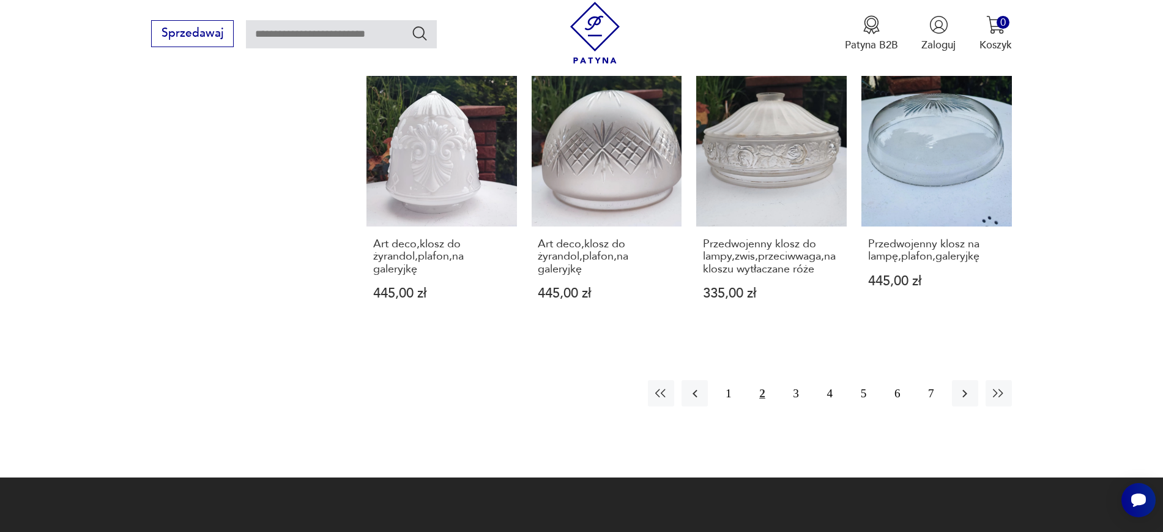
scroll to position [1355, 0]
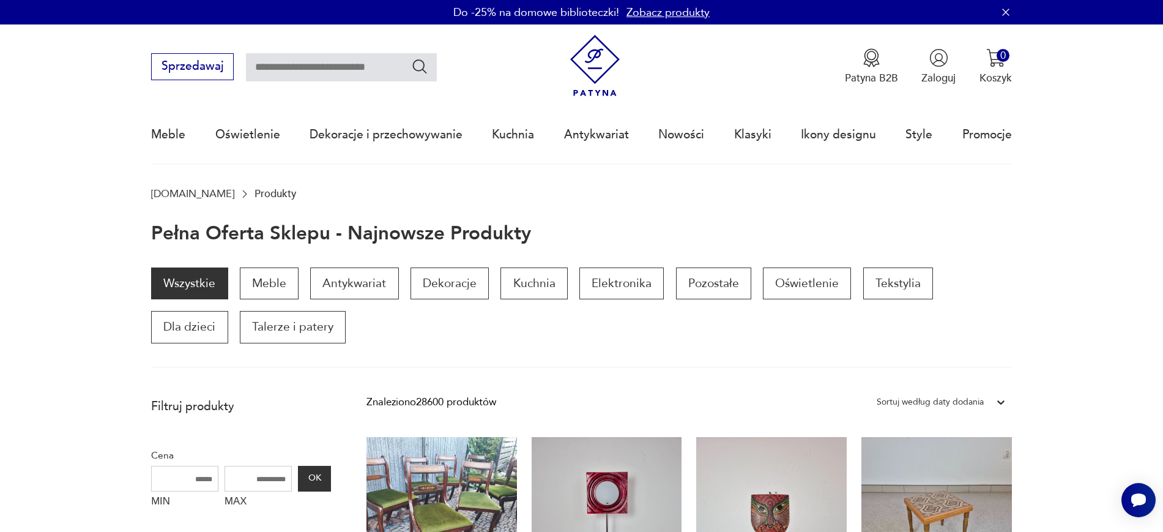
click at [306, 73] on input "text" at bounding box center [341, 67] width 191 height 28
type input "*****"
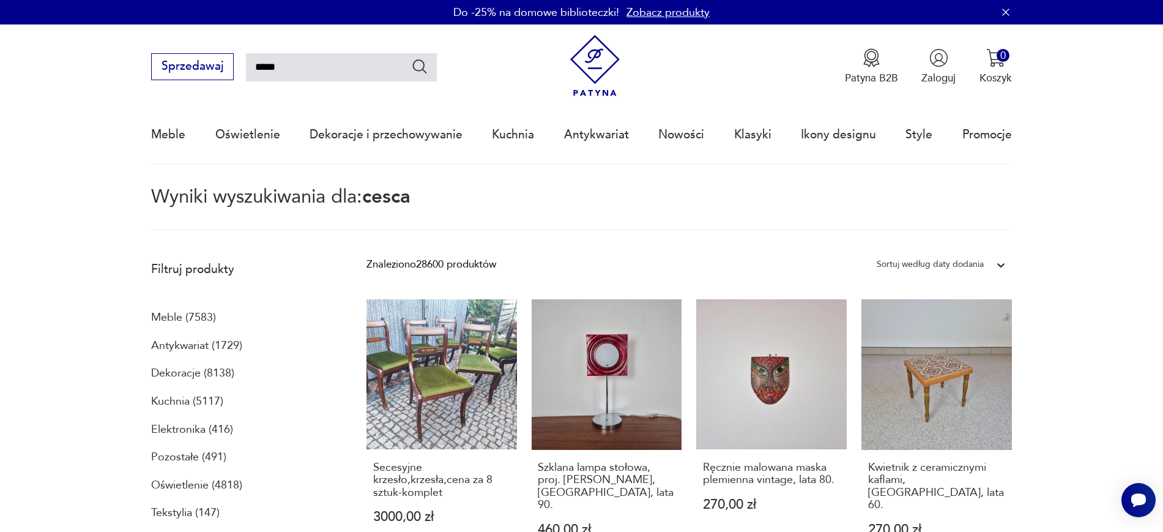
scroll to position [70, 0]
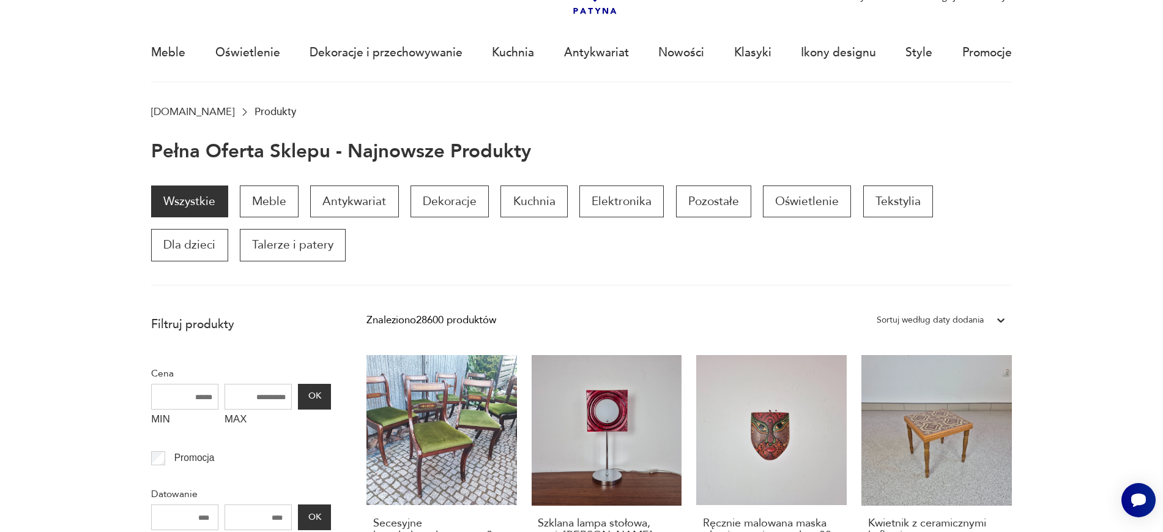
scroll to position [84, 0]
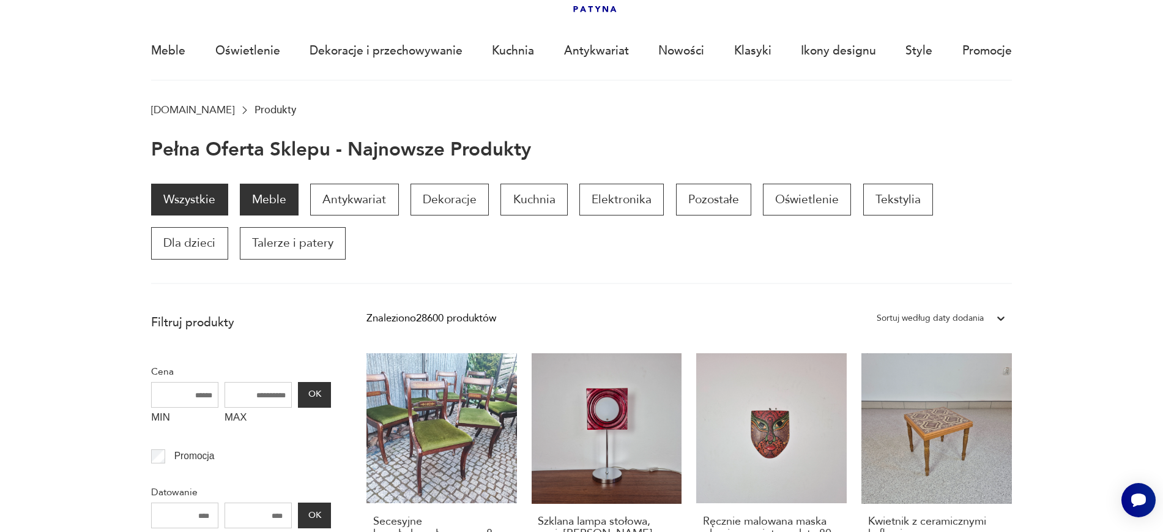
click at [281, 206] on p "Meble" at bounding box center [269, 200] width 59 height 32
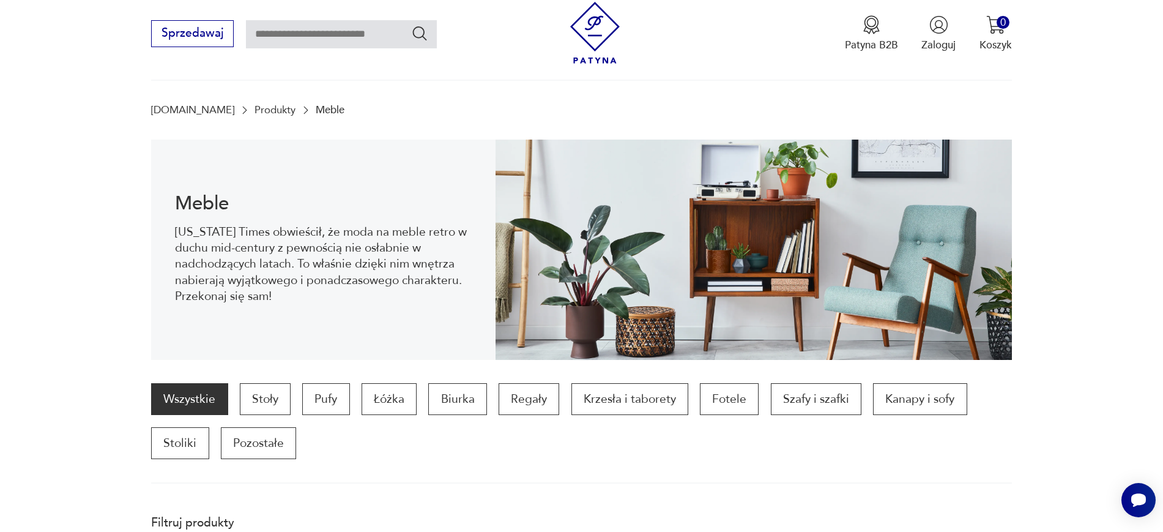
scroll to position [163, 0]
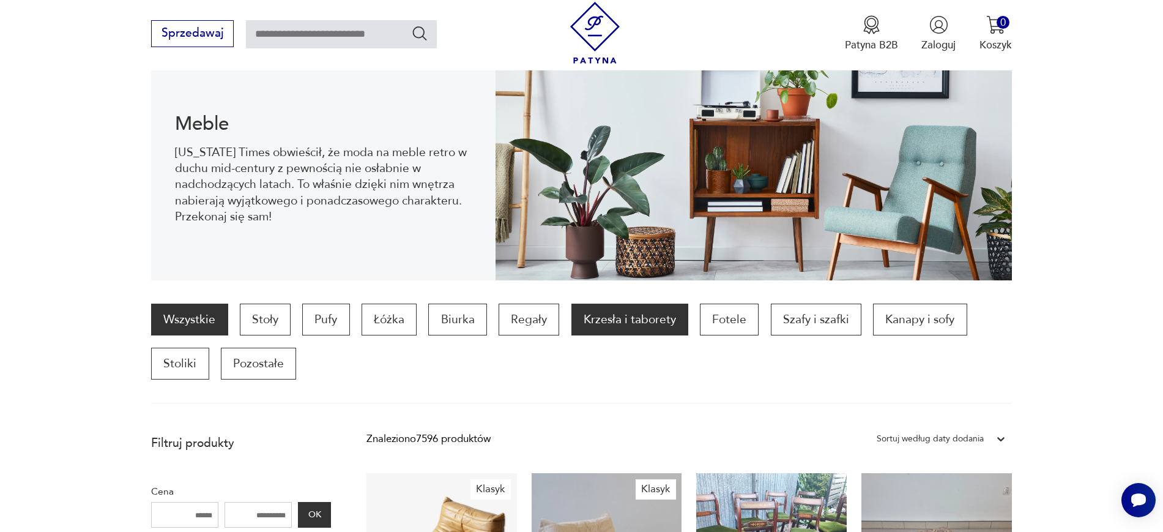
click at [661, 310] on p "Krzesła i taborety" at bounding box center [629, 319] width 117 height 32
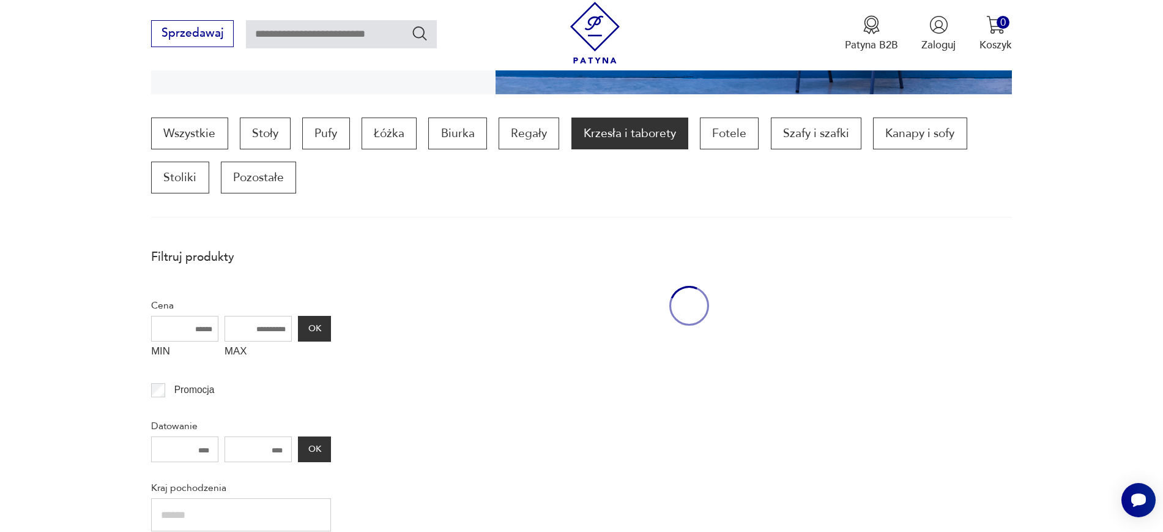
scroll to position [407, 0]
